Goal: Transaction & Acquisition: Purchase product/service

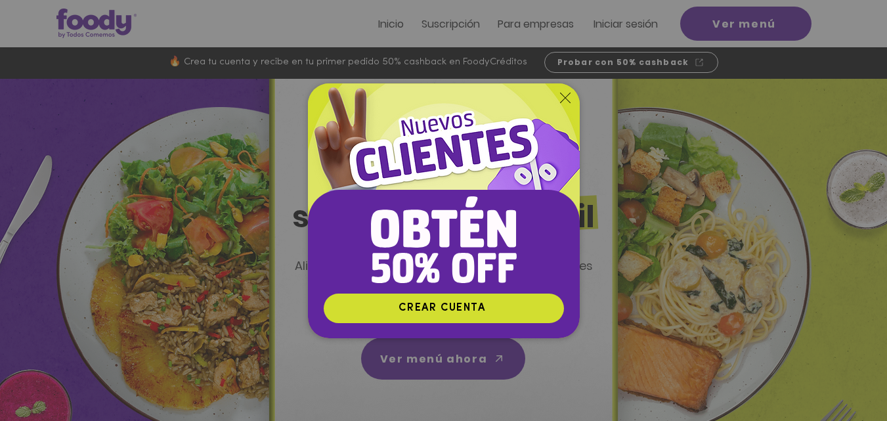
click at [567, 93] on icon "Volver al sitio" at bounding box center [565, 98] width 11 height 11
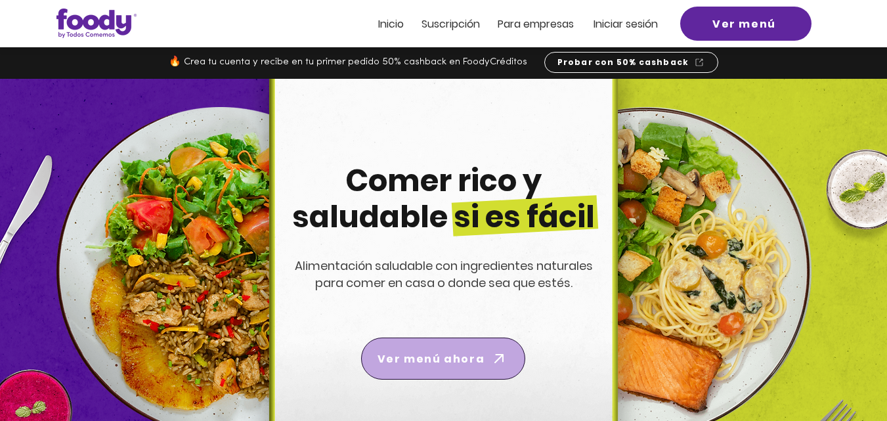
click at [428, 365] on span "Ver menú ahora" at bounding box center [431, 359] width 107 height 16
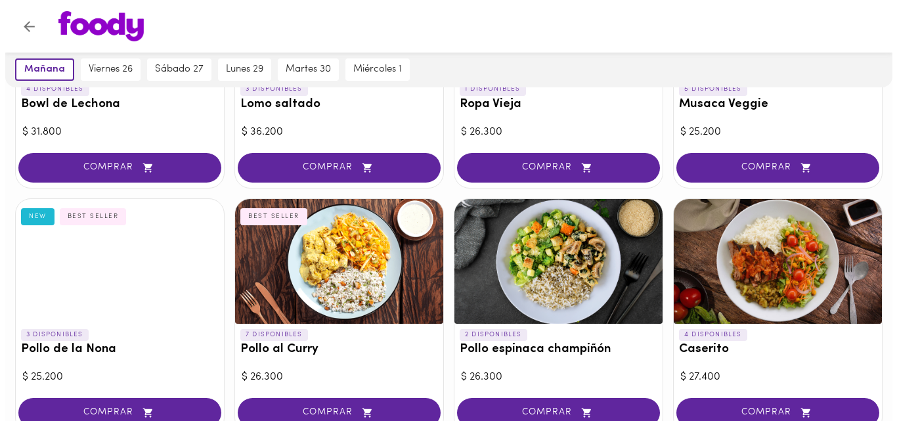
scroll to position [263, 0]
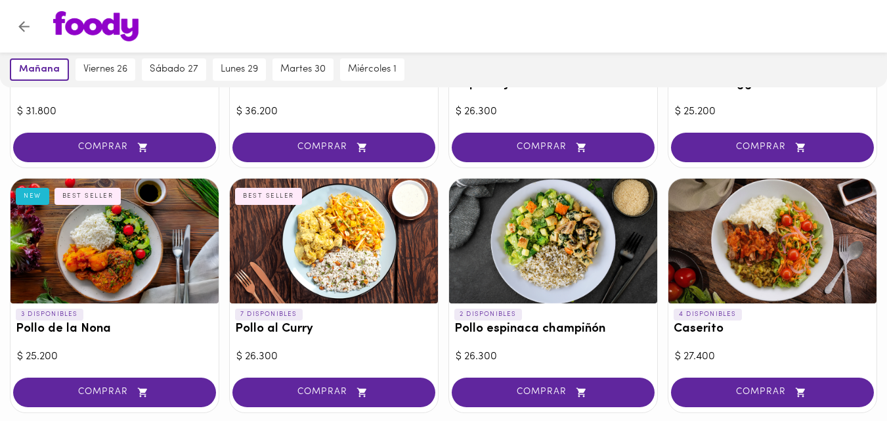
click at [544, 269] on div at bounding box center [553, 241] width 208 height 125
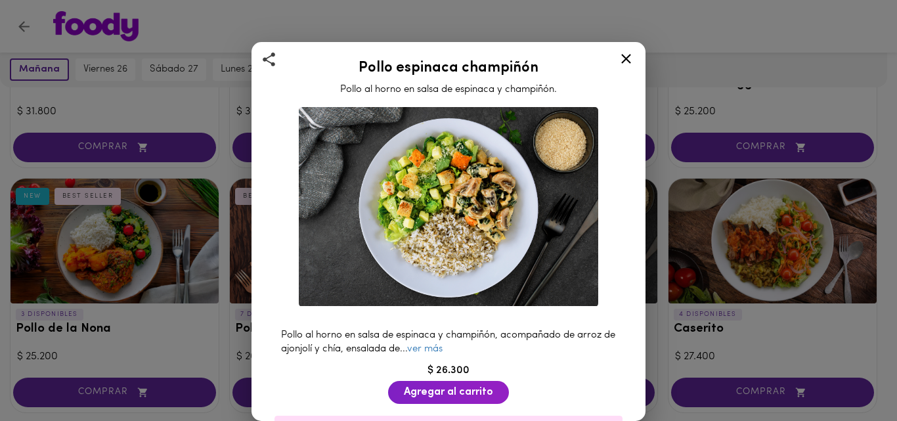
click at [434, 344] on link "ver más" at bounding box center [424, 349] width 35 height 10
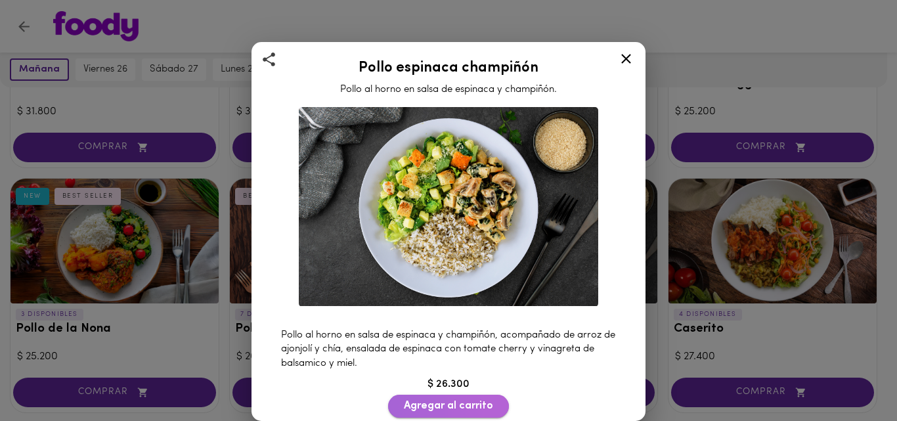
click at [439, 400] on span "Agregar al carrito" at bounding box center [448, 406] width 89 height 12
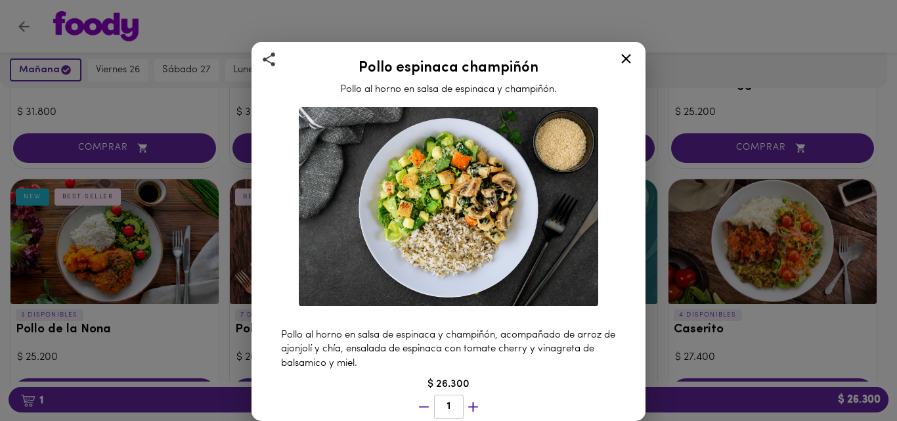
scroll to position [263, 0]
click at [630, 58] on icon at bounding box center [626, 59] width 16 height 16
